Goal: Task Accomplishment & Management: Manage account settings

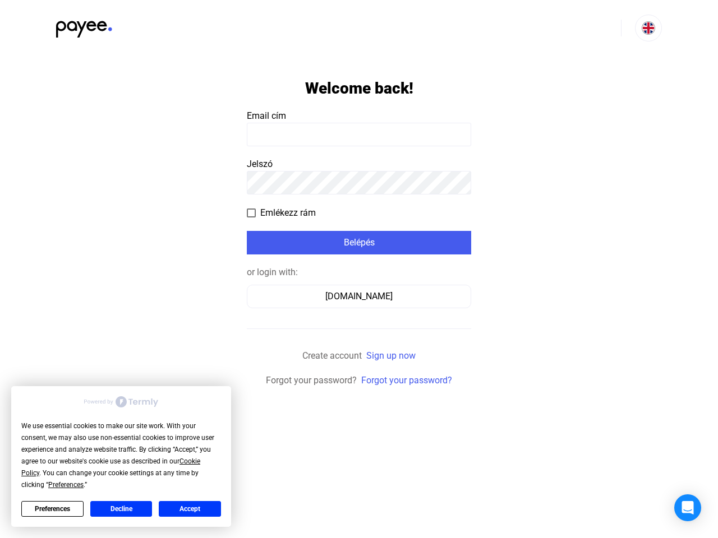
click at [111, 467] on div "We use essential cookies to make our site work. With your consent, we may also …" at bounding box center [121, 456] width 200 height 71
click at [66, 485] on span "Preferences" at bounding box center [65, 485] width 35 height 8
click at [52, 388] on html "We use essential cookies to make our site work. With your consent, we may also …" at bounding box center [359, 194] width 718 height 388
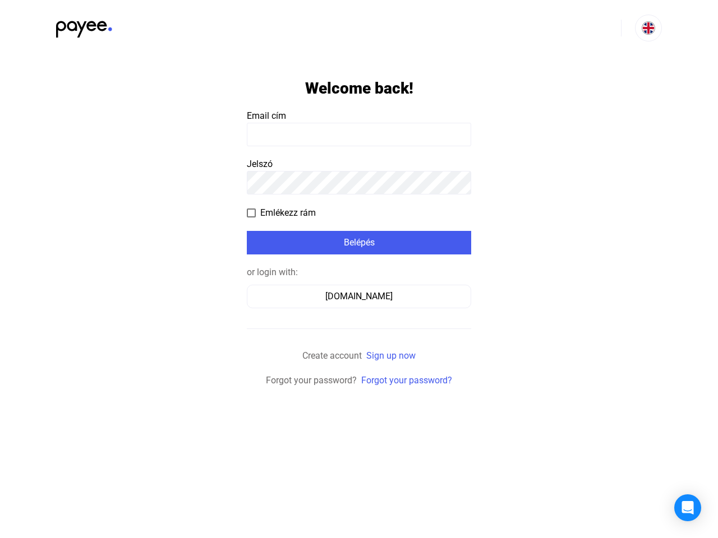
click at [121, 388] on html "Welcome back! Email cím Jelszó Emlékezz rám Belépés or login with: [DOMAIN_NAME…" at bounding box center [359, 194] width 718 height 388
click at [190, 388] on html "Welcome back! Email cím Jelszó Emlékezz rám Belépés or login with: [DOMAIN_NAME…" at bounding box center [359, 194] width 718 height 388
click at [648, 28] on img at bounding box center [648, 27] width 13 height 13
click at [281, 213] on span "Emlékezz rám" at bounding box center [288, 212] width 56 height 13
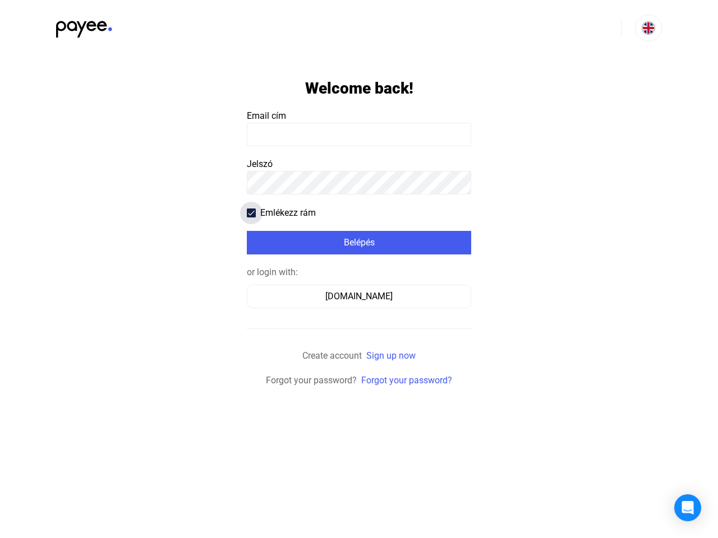
click at [359, 243] on div "Belépés" at bounding box center [359, 242] width 218 height 13
click at [359, 297] on div "[DOMAIN_NAME]" at bounding box center [359, 296] width 216 height 13
